Goal: Check status: Check status

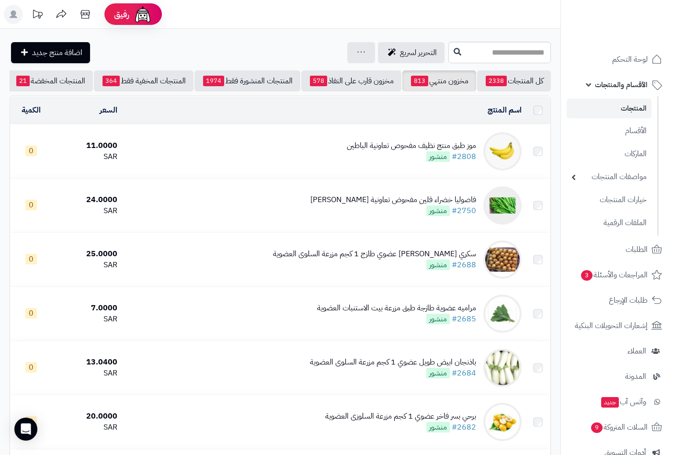
scroll to position [1406, 0]
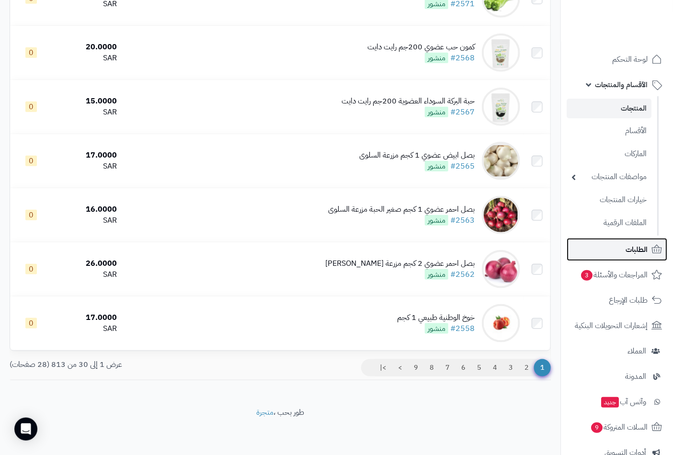
click at [638, 246] on span "الطلبات" at bounding box center [637, 249] width 22 height 13
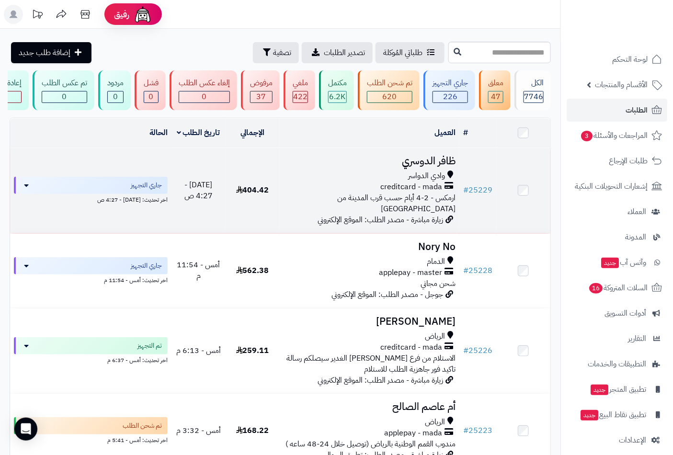
click at [419, 182] on span "وادي الدواسر" at bounding box center [426, 176] width 37 height 11
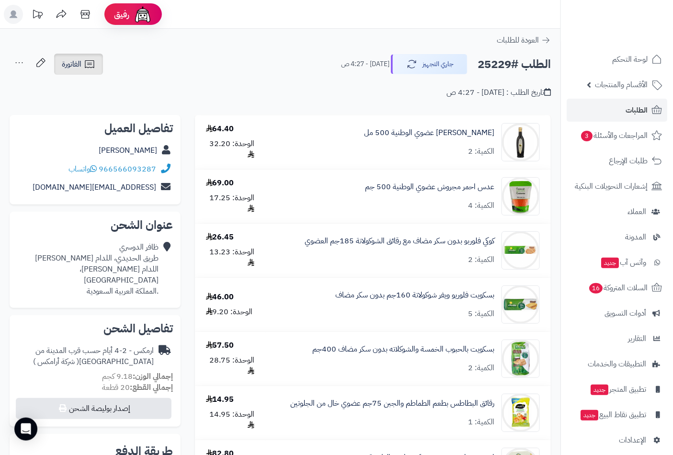
click at [70, 61] on span "الفاتورة" at bounding box center [72, 63] width 20 height 11
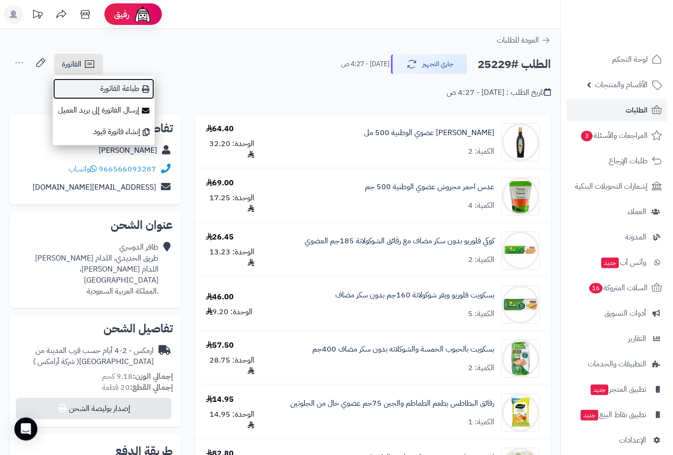
click at [126, 80] on link "طباعة الفاتورة" at bounding box center [104, 89] width 102 height 22
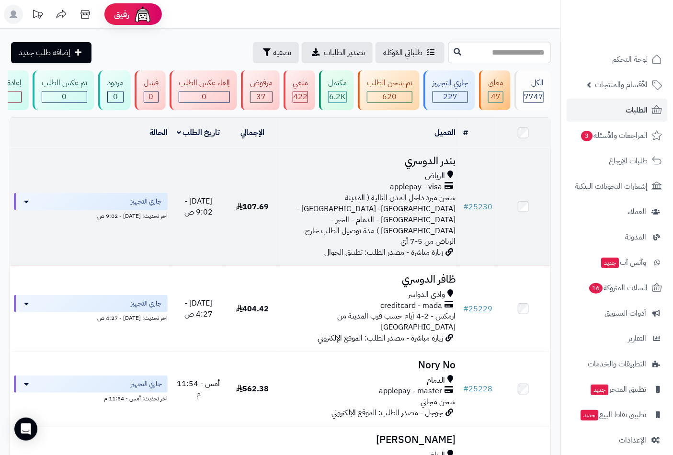
click at [435, 204] on span "شحن مبرد داخل المدن التالية ( المدينة [GEOGRAPHIC_DATA]- [GEOGRAPHIC_DATA] - [G…" at bounding box center [375, 219] width 159 height 55
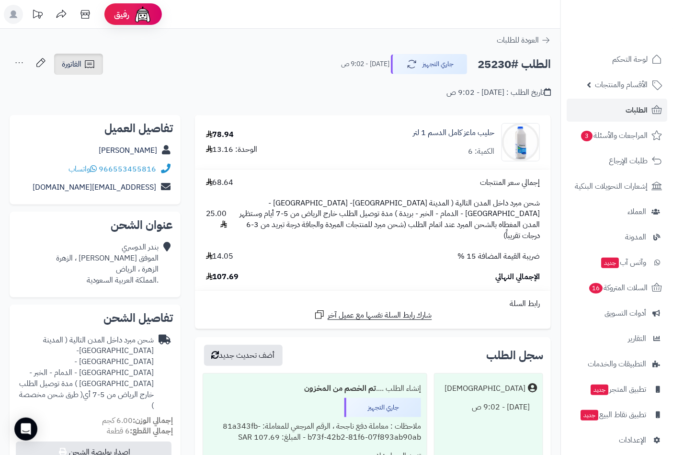
click at [81, 68] on span "الفاتورة" at bounding box center [72, 63] width 20 height 11
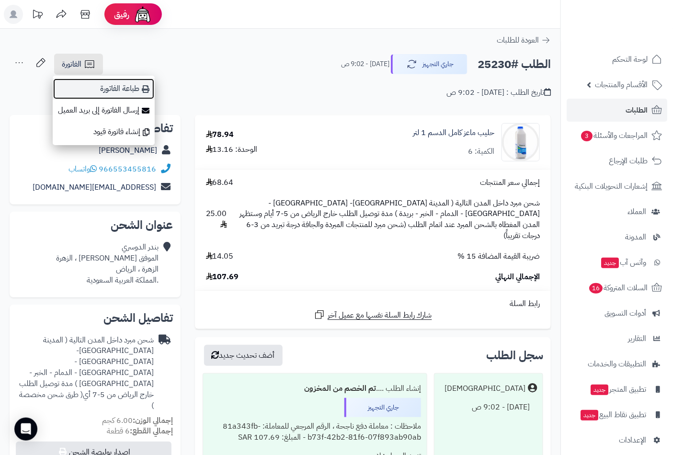
click at [130, 91] on link "طباعة الفاتورة" at bounding box center [104, 89] width 102 height 22
